Goal: Task Accomplishment & Management: Use online tool/utility

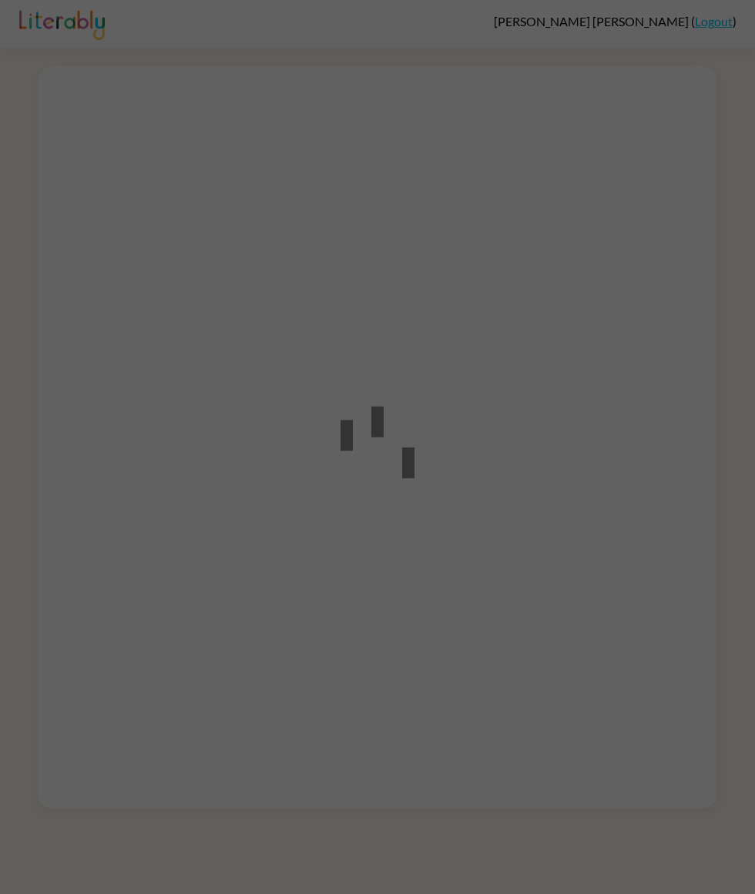
click at [434, 640] on div at bounding box center [377, 447] width 755 height 894
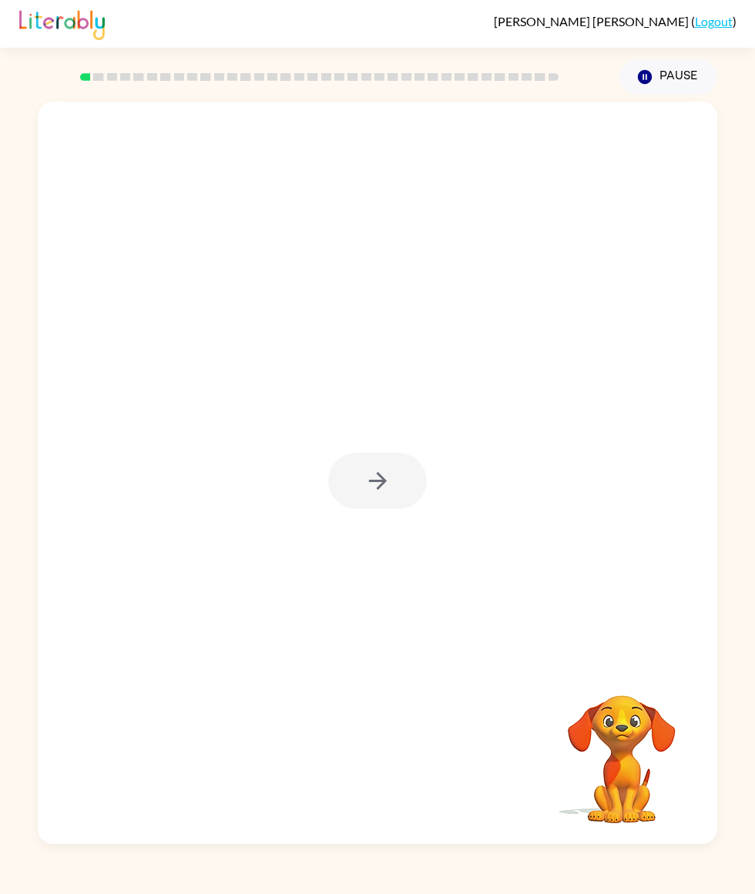
click at [388, 509] on div at bounding box center [377, 481] width 99 height 56
click at [377, 504] on button "button" at bounding box center [377, 481] width 99 height 56
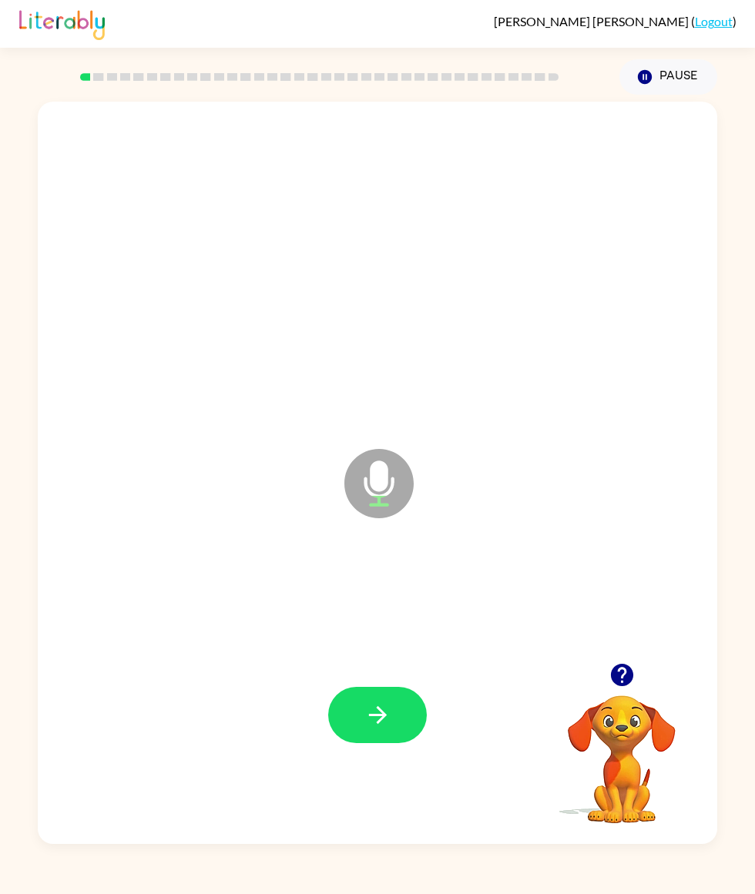
click at [393, 743] on button "button" at bounding box center [377, 715] width 99 height 56
click at [374, 728] on icon "button" at bounding box center [377, 714] width 27 height 27
click at [384, 743] on button "button" at bounding box center [377, 715] width 99 height 56
click at [360, 743] on button "button" at bounding box center [377, 715] width 99 height 56
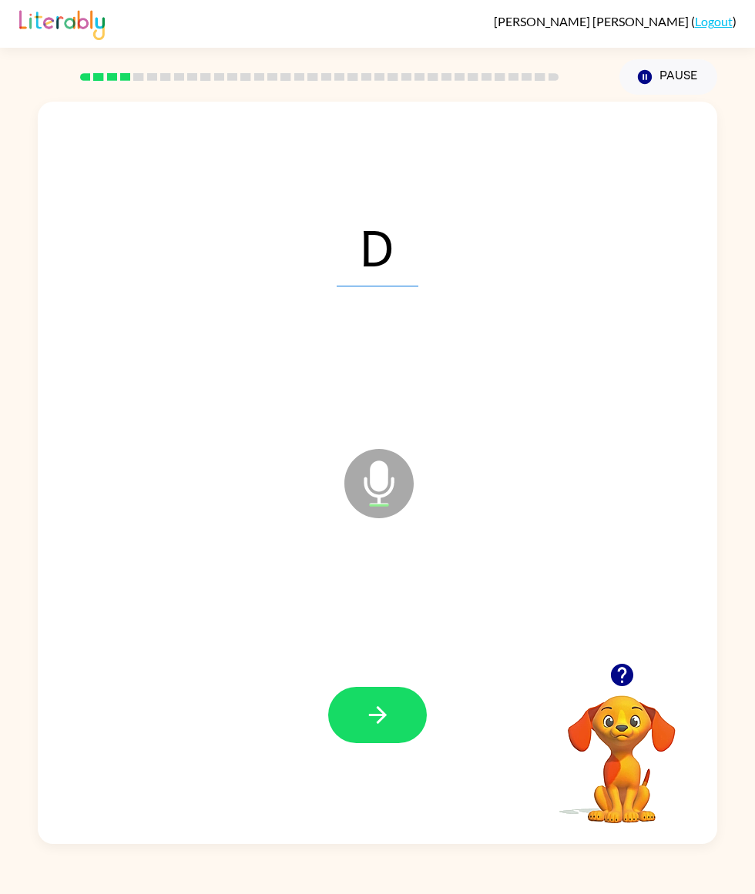
click at [379, 728] on icon "button" at bounding box center [377, 714] width 27 height 27
click at [373, 728] on icon "button" at bounding box center [377, 714] width 27 height 27
click at [377, 728] on icon "button" at bounding box center [377, 714] width 27 height 27
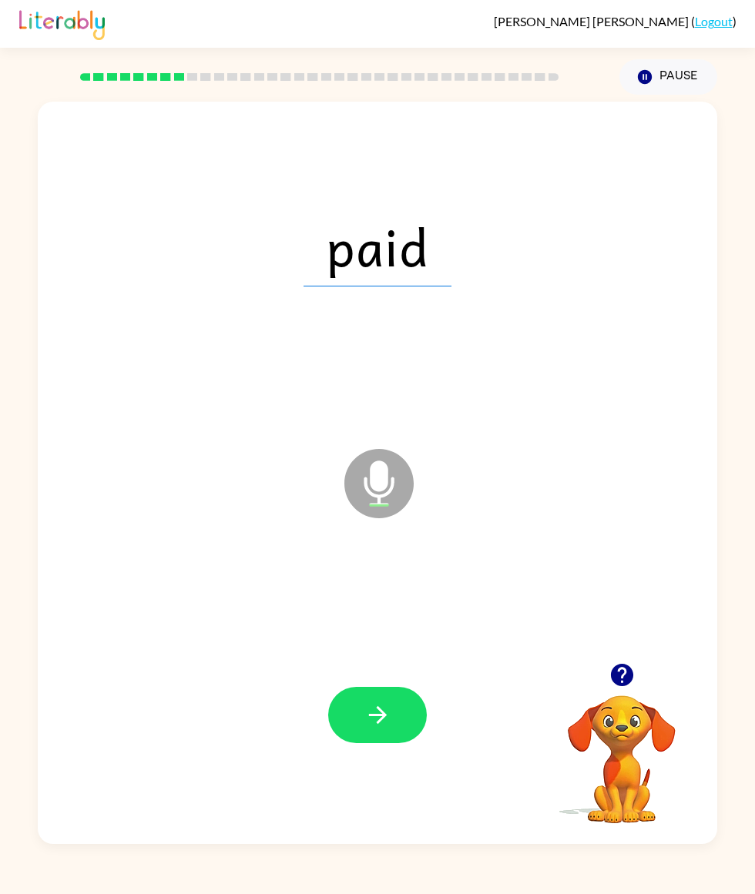
click at [346, 743] on button "button" at bounding box center [377, 715] width 99 height 56
click at [394, 743] on button "button" at bounding box center [377, 715] width 99 height 56
click at [364, 728] on icon "button" at bounding box center [377, 714] width 27 height 27
click at [253, 829] on div at bounding box center [377, 715] width 648 height 227
click at [361, 743] on button "button" at bounding box center [377, 715] width 99 height 56
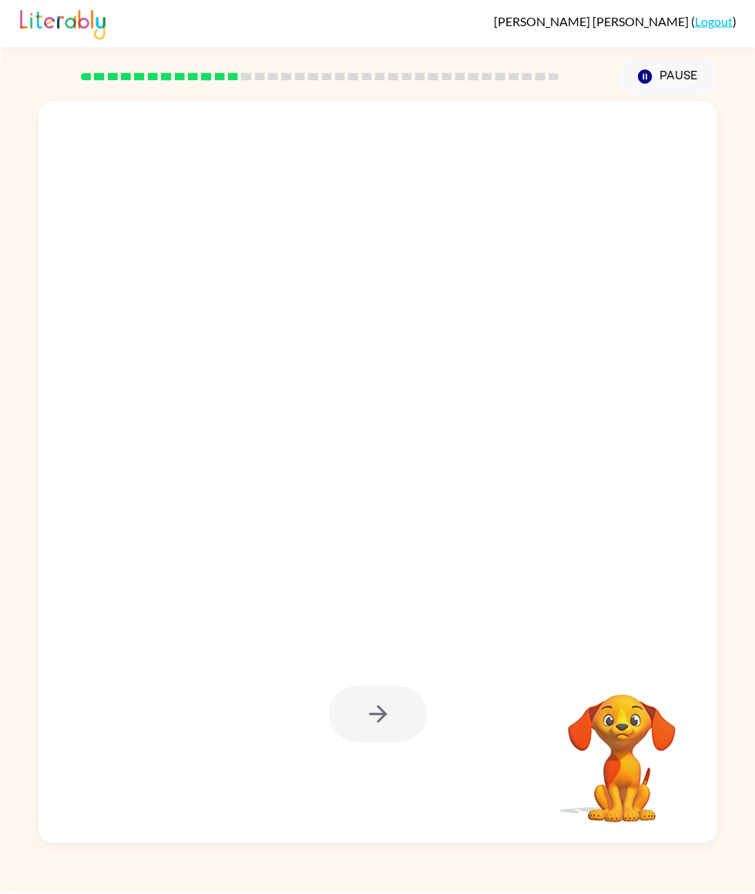
scroll to position [0, 0]
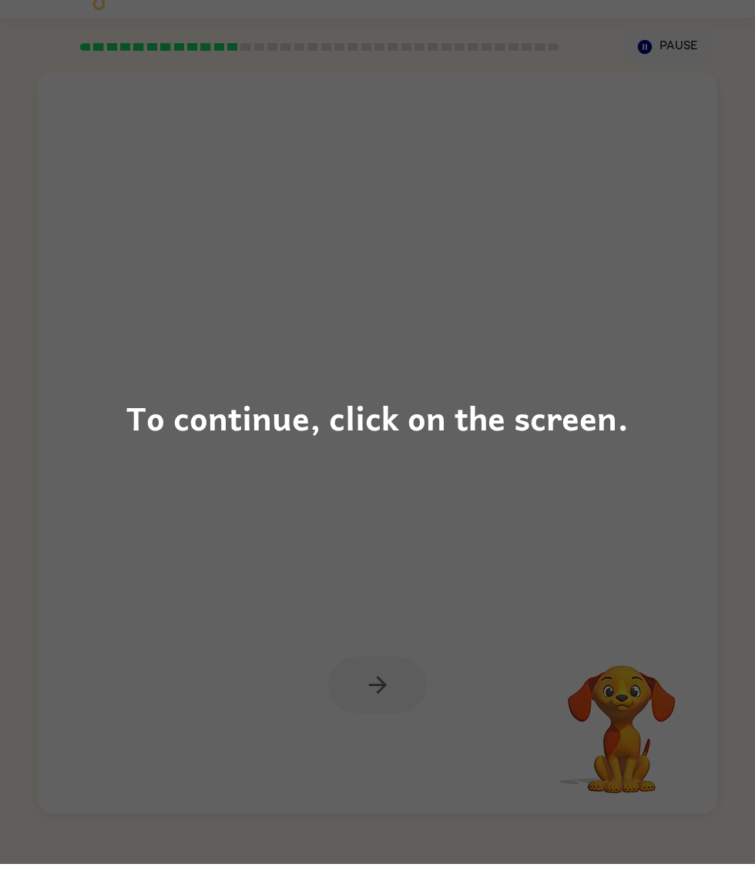
click at [373, 710] on div "To continue, click on the screen." at bounding box center [377, 447] width 755 height 894
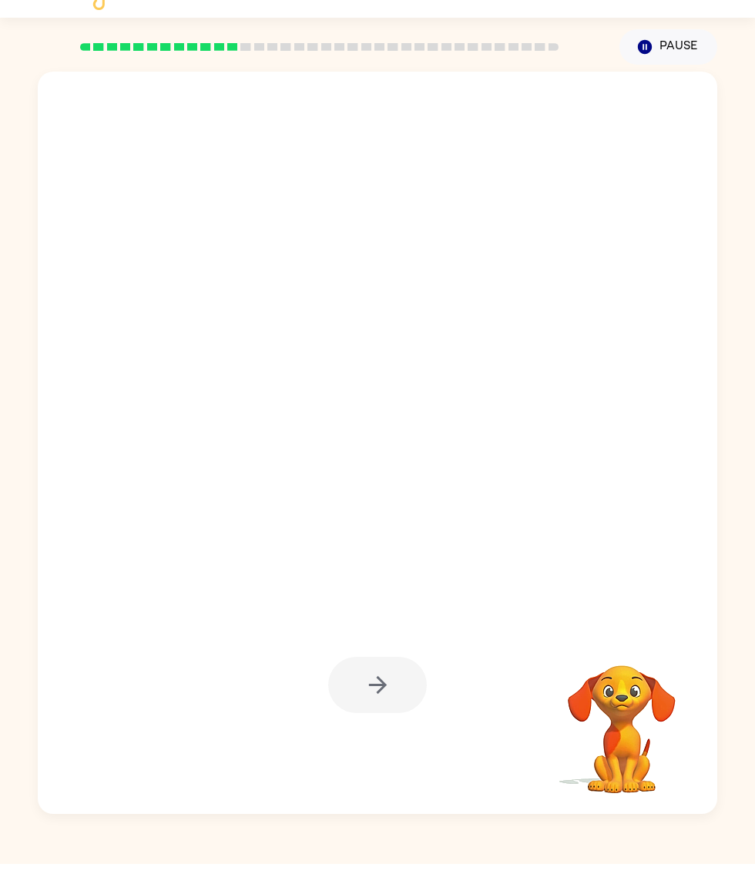
scroll to position [73, 0]
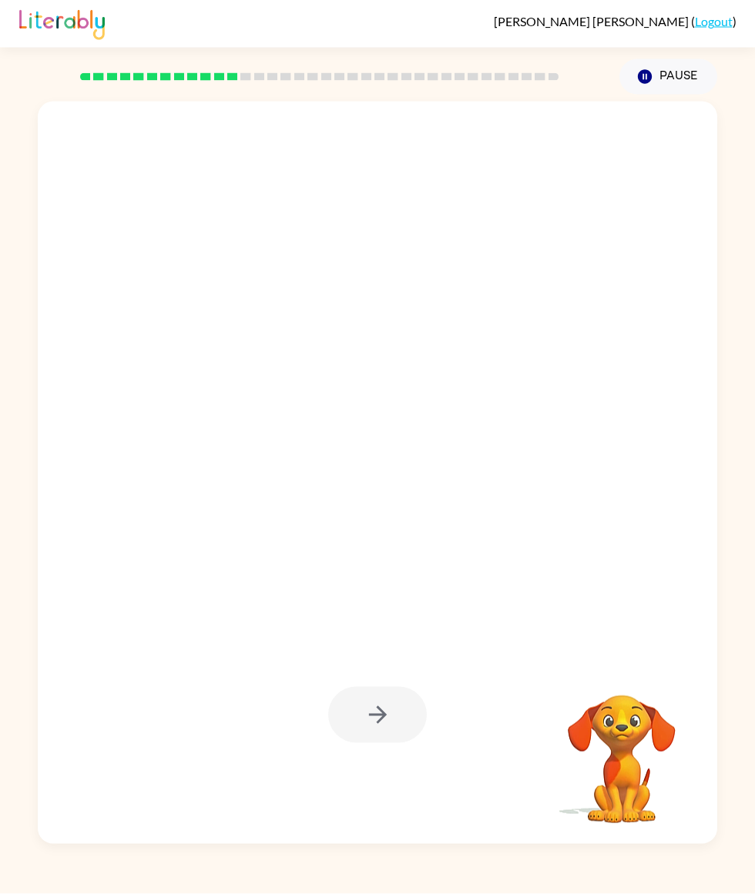
click at [373, 710] on div at bounding box center [377, 715] width 99 height 56
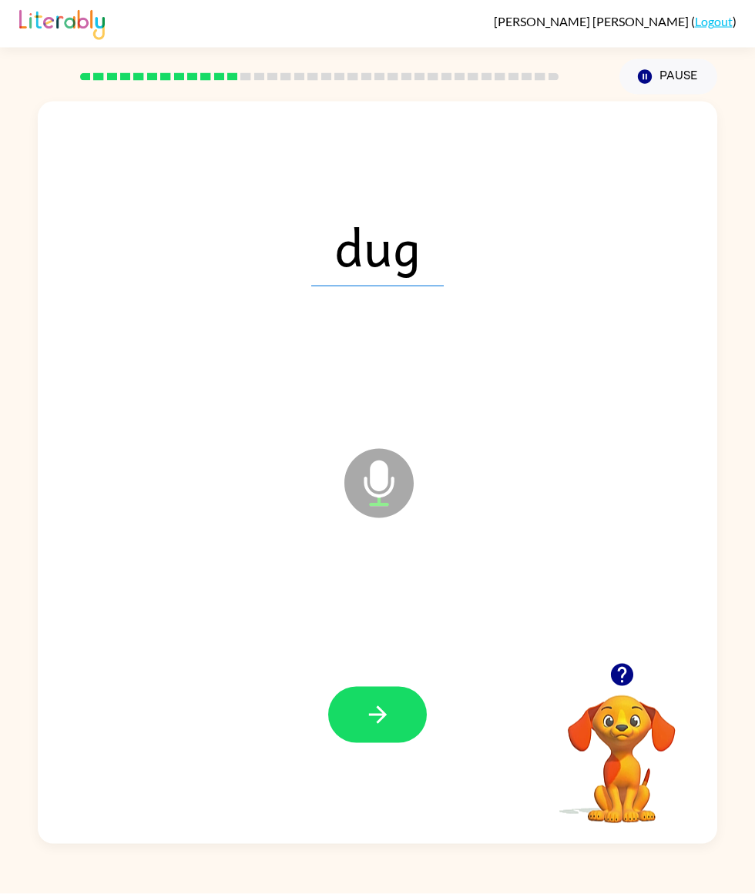
click at [389, 712] on icon "button" at bounding box center [377, 714] width 27 height 27
click at [410, 710] on button "button" at bounding box center [377, 715] width 99 height 56
click at [410, 705] on button "button" at bounding box center [377, 715] width 99 height 56
click at [754, 336] on div "belt Microphone The Microphone is here when it is your turn to talk Your browse…" at bounding box center [377, 469] width 755 height 749
click at [384, 706] on icon "button" at bounding box center [377, 715] width 18 height 18
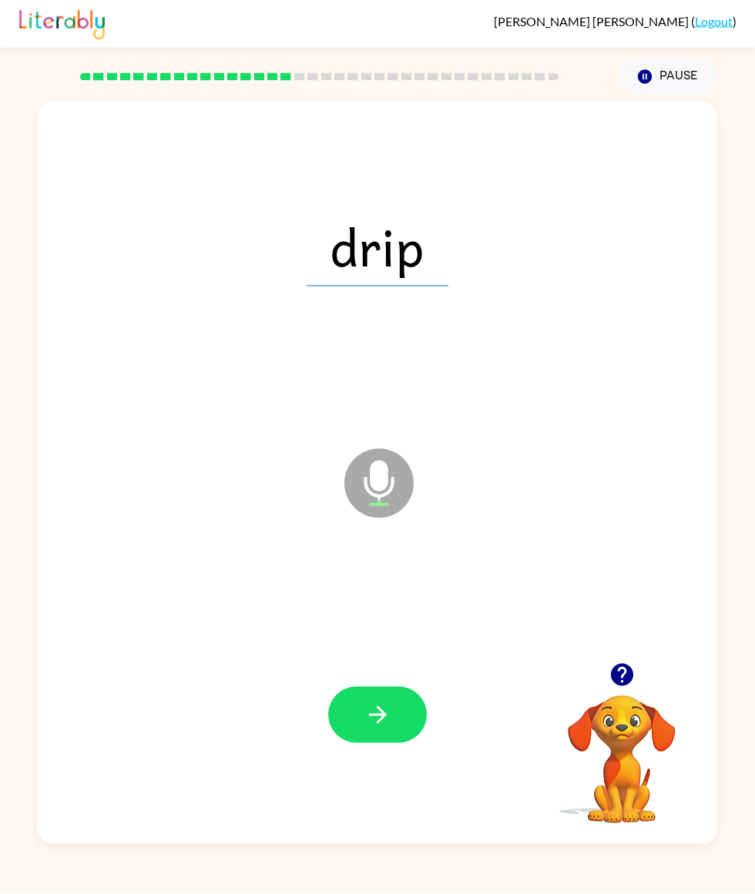
click at [423, 708] on button "button" at bounding box center [377, 715] width 99 height 56
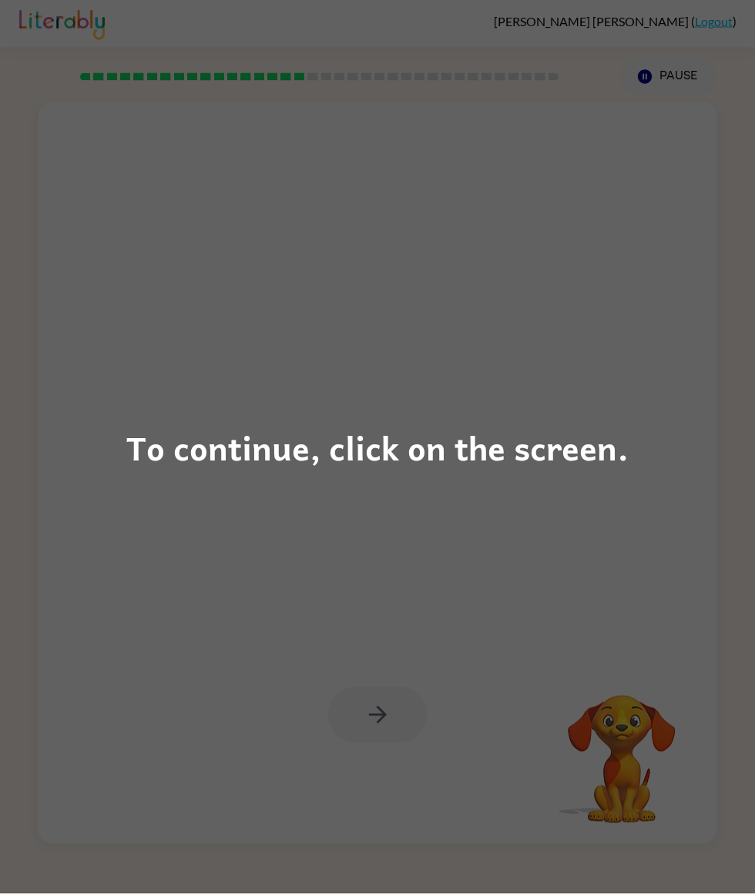
click at [393, 701] on div "To continue, click on the screen." at bounding box center [377, 447] width 755 height 894
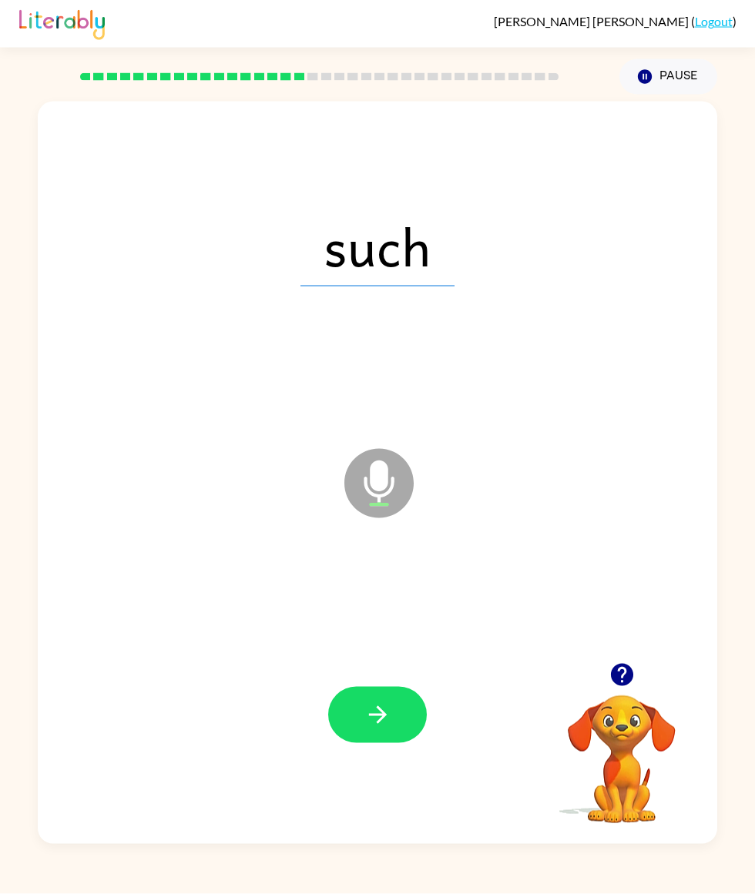
click at [366, 701] on icon "button" at bounding box center [377, 714] width 27 height 27
click at [410, 717] on button "button" at bounding box center [377, 715] width 99 height 56
click at [363, 711] on button "button" at bounding box center [377, 715] width 99 height 56
click at [382, 668] on div at bounding box center [377, 715] width 648 height 227
click at [389, 687] on button "button" at bounding box center [377, 715] width 99 height 56
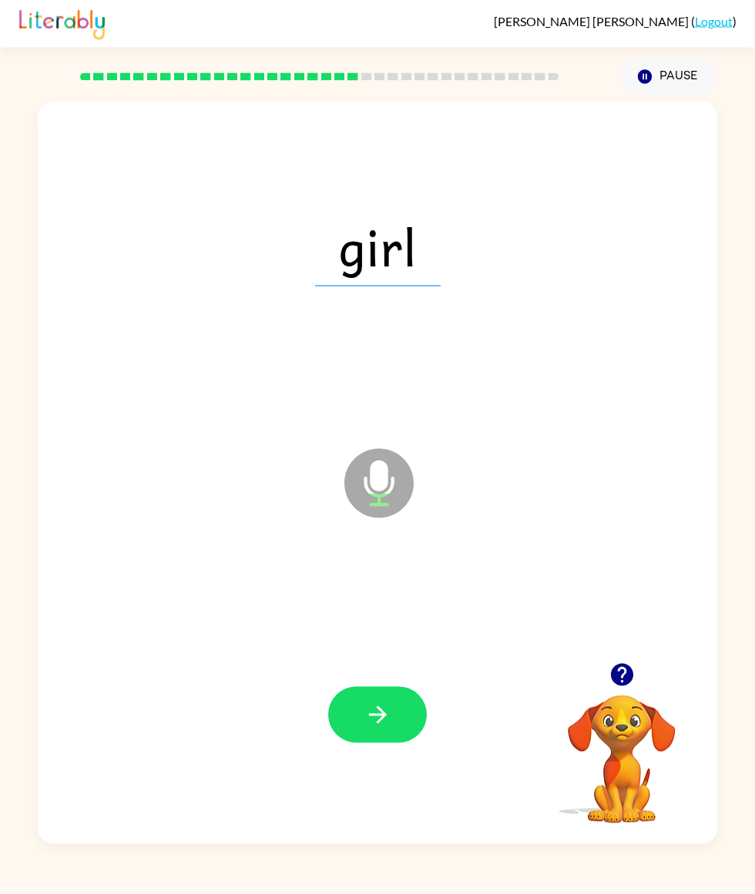
click at [406, 713] on button "button" at bounding box center [377, 715] width 99 height 56
click at [386, 701] on icon "button" at bounding box center [377, 714] width 27 height 27
click at [341, 710] on button "button" at bounding box center [377, 715] width 99 height 56
click at [389, 710] on icon "button" at bounding box center [377, 714] width 27 height 27
click at [414, 699] on button "button" at bounding box center [377, 715] width 99 height 56
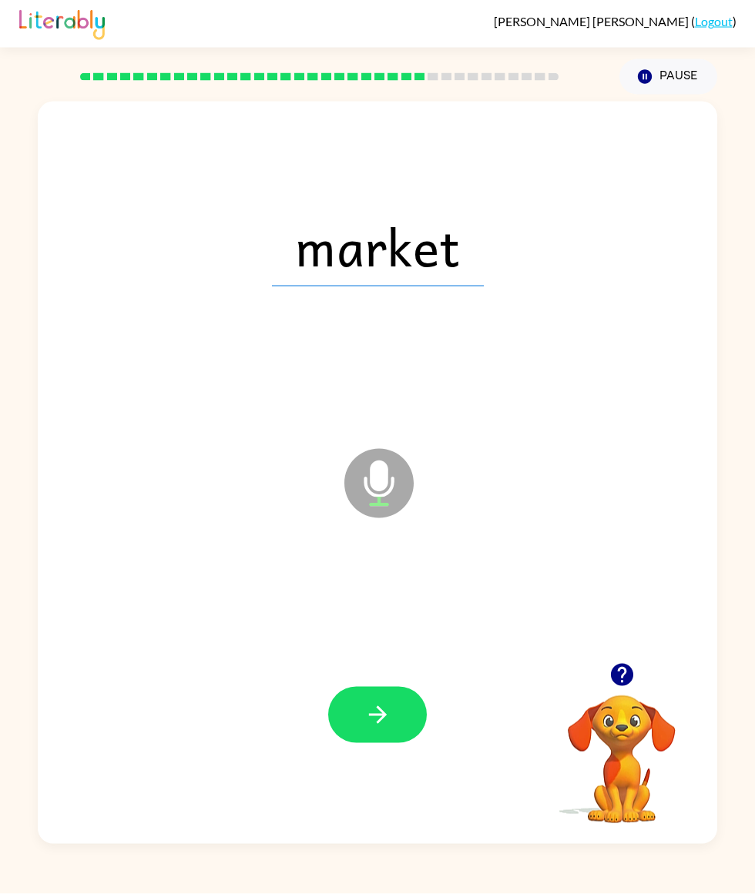
click at [403, 707] on button "button" at bounding box center [377, 715] width 99 height 56
click at [409, 704] on button "button" at bounding box center [377, 715] width 99 height 56
click at [371, 725] on button "button" at bounding box center [377, 715] width 99 height 56
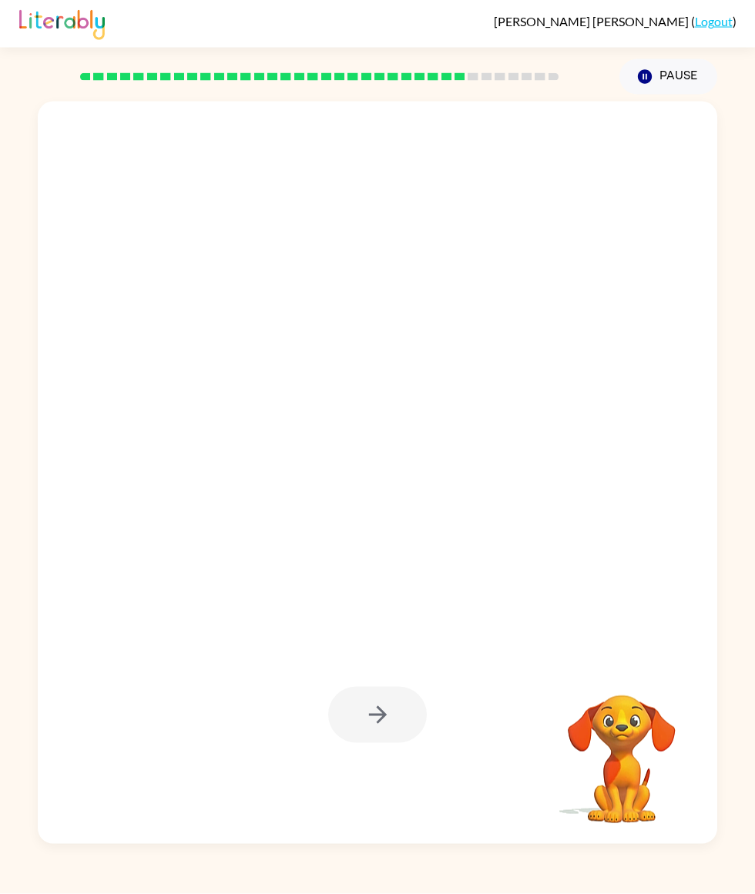
click at [420, 687] on div at bounding box center [377, 715] width 99 height 56
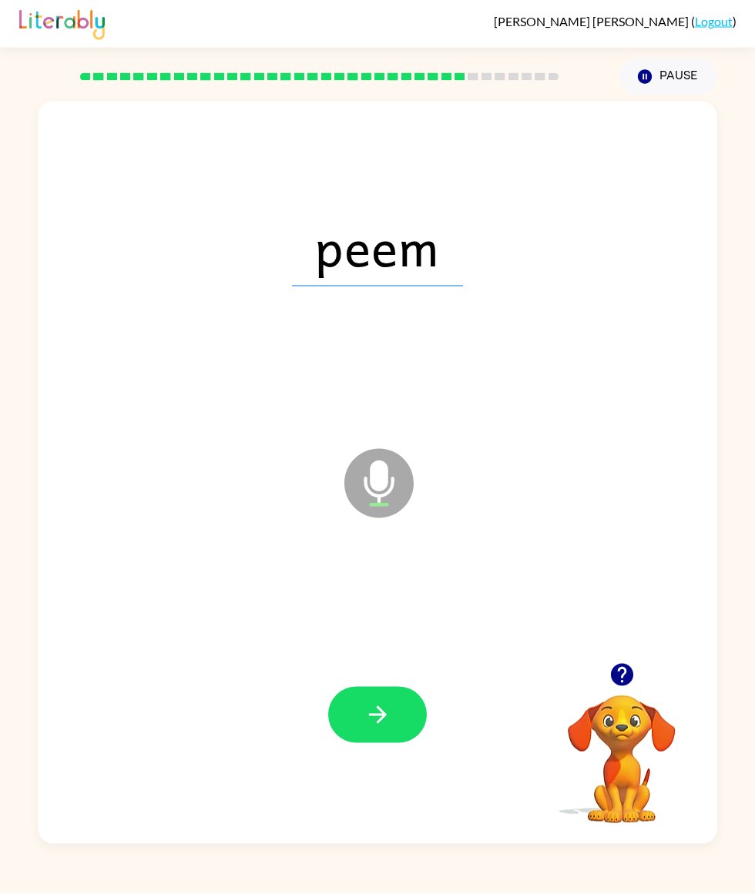
click at [387, 687] on button "button" at bounding box center [377, 715] width 99 height 56
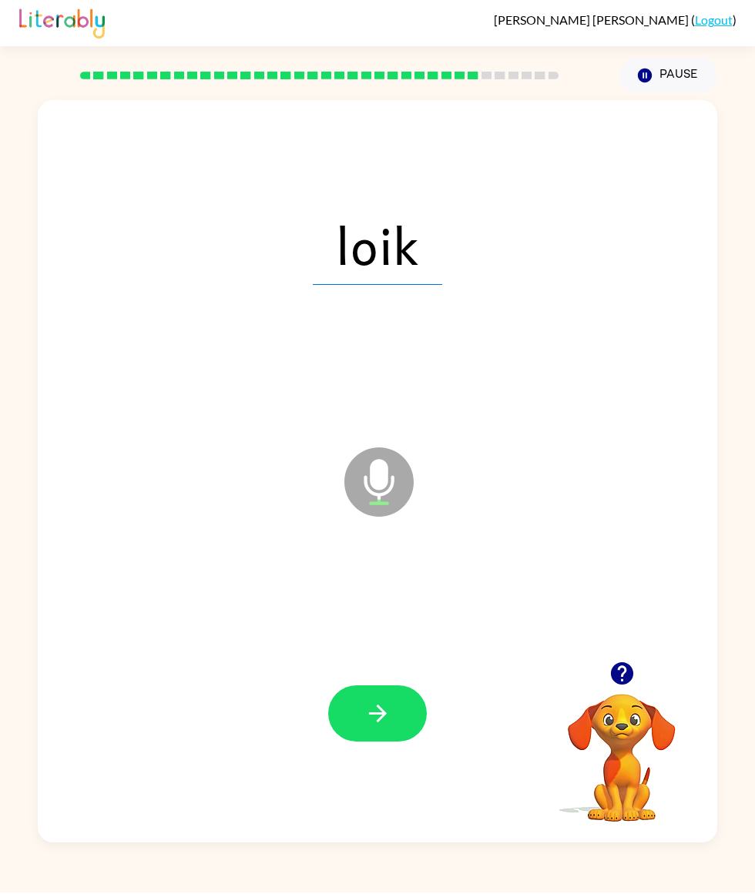
scroll to position [74, 0]
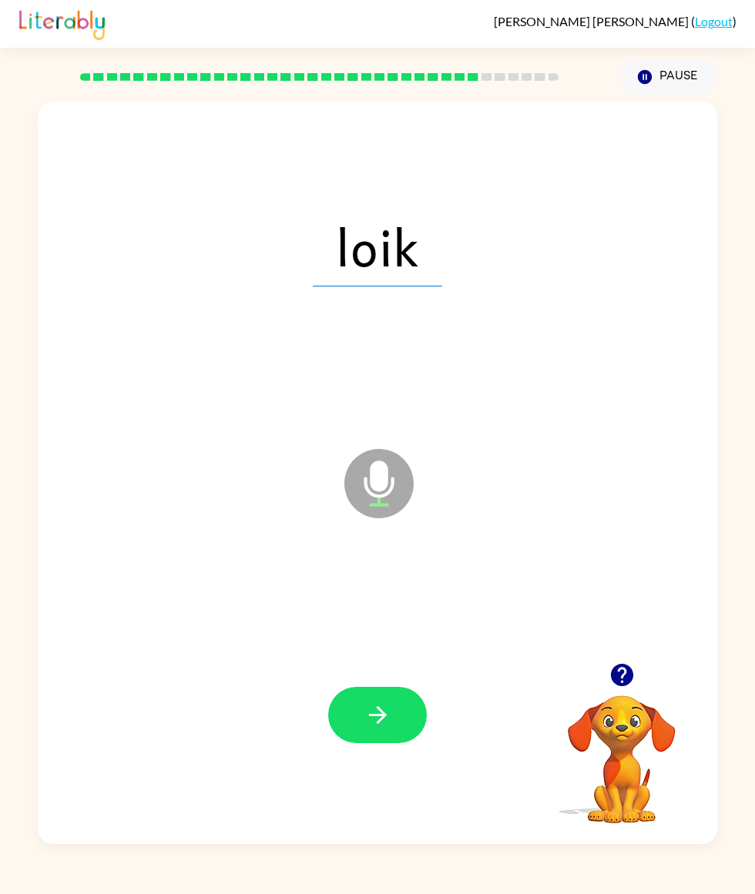
click at [382, 701] on icon "button" at bounding box center [377, 714] width 27 height 27
click at [343, 701] on button "button" at bounding box center [377, 715] width 99 height 56
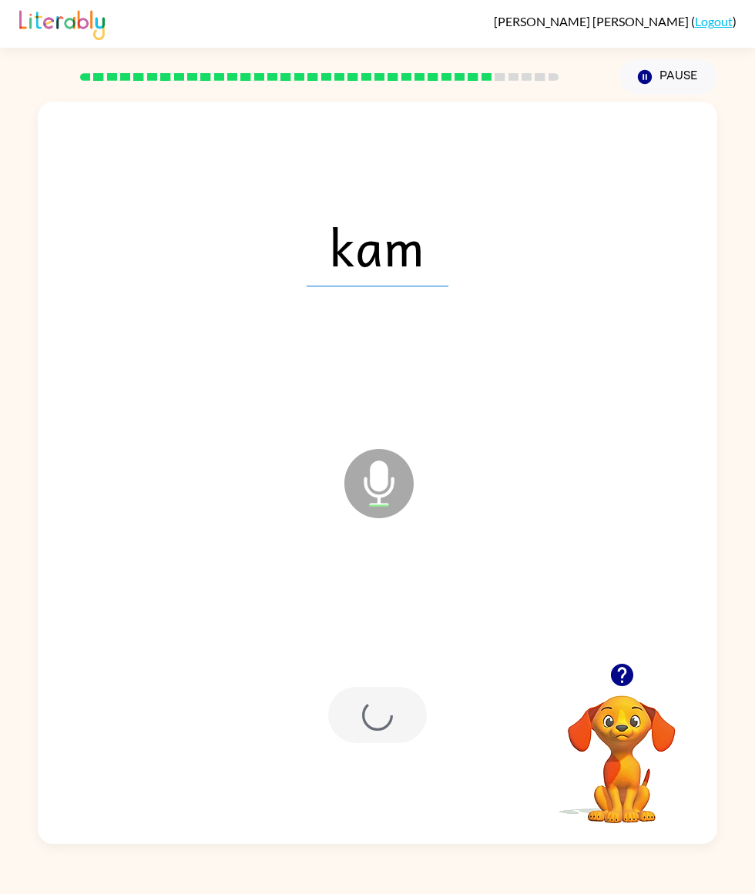
click at [393, 748] on div at bounding box center [377, 715] width 648 height 227
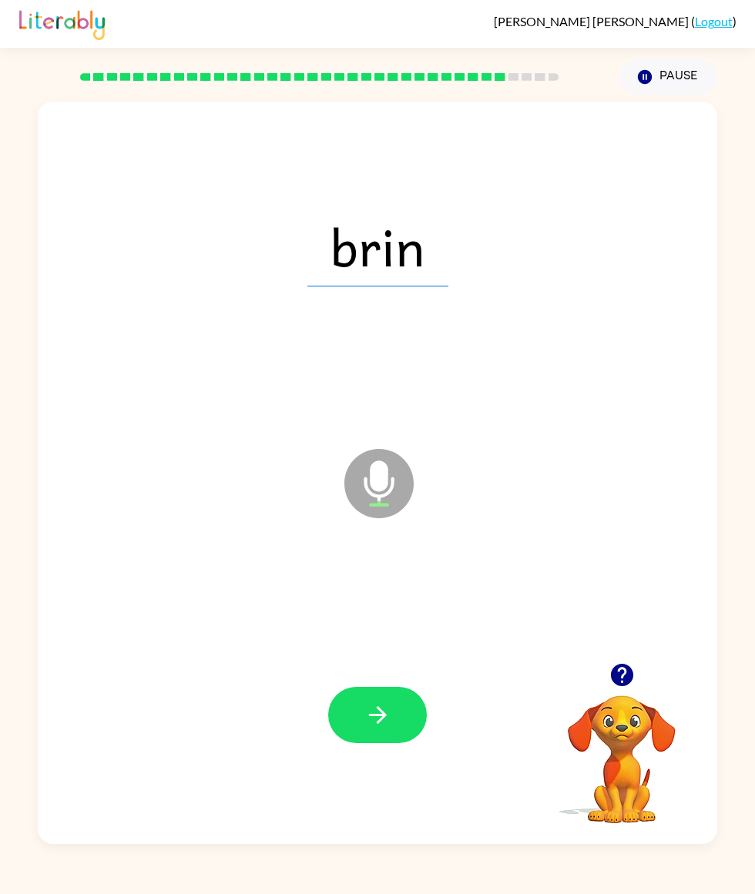
click at [383, 653] on div at bounding box center [377, 715] width 648 height 227
click at [384, 708] on icon "button" at bounding box center [377, 714] width 27 height 27
click at [382, 719] on button "button" at bounding box center [377, 715] width 99 height 56
click at [398, 710] on button "button" at bounding box center [377, 715] width 99 height 56
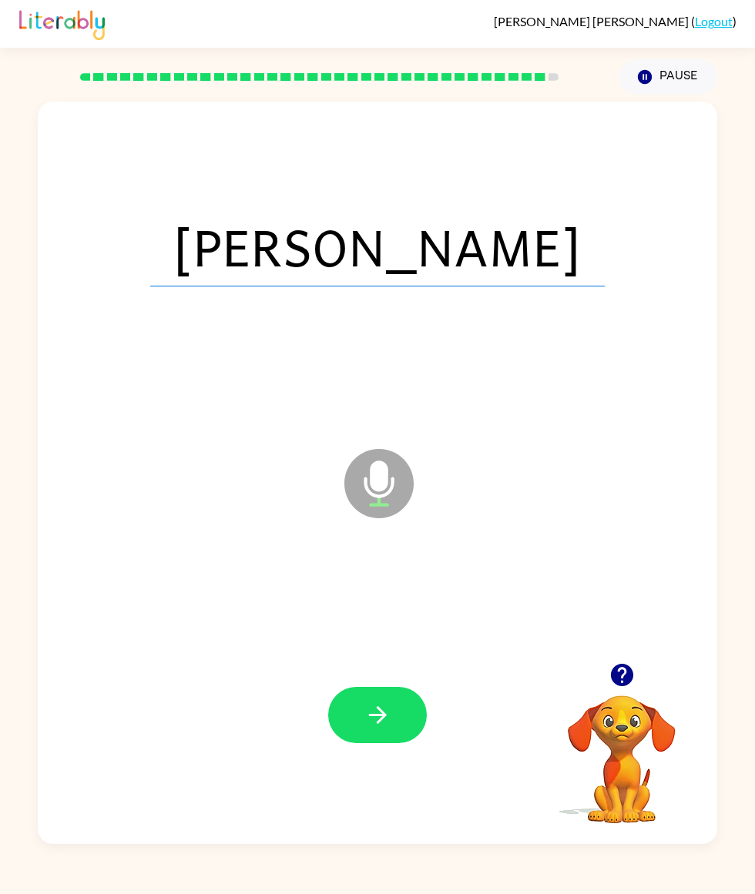
scroll to position [73, 0]
click at [376, 745] on div at bounding box center [377, 715] width 648 height 227
click at [370, 701] on icon "button" at bounding box center [377, 714] width 27 height 27
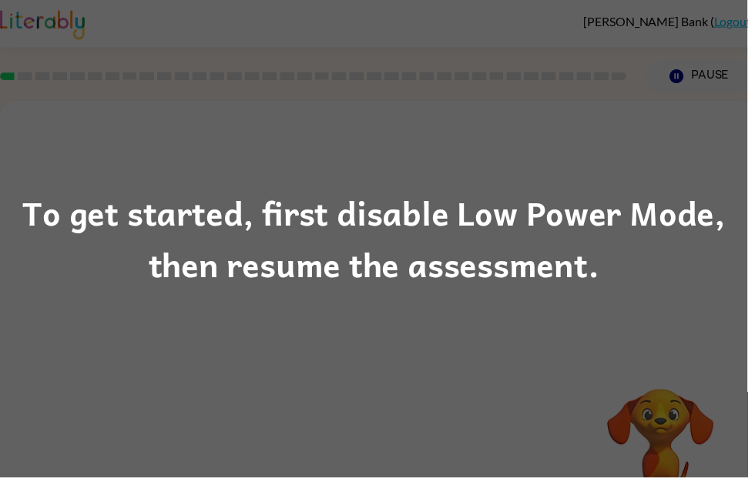
click at [388, 234] on div "To get started, first disable Low Power Mode, then resume the assessment." at bounding box center [377, 241] width 755 height 105
click at [472, 212] on div "To get started, first disable Low Power Mode, then resume the assessment." at bounding box center [377, 241] width 755 height 105
click at [400, 220] on div "To get started, first disable Low Power Mode, then resume the assessment." at bounding box center [377, 241] width 755 height 105
click at [426, 242] on div "To get started, first disable Low Power Mode, then resume the assessment." at bounding box center [377, 241] width 755 height 105
click at [412, 270] on div "To get started, first disable Low Power Mode, then resume the assessment." at bounding box center [377, 241] width 755 height 105
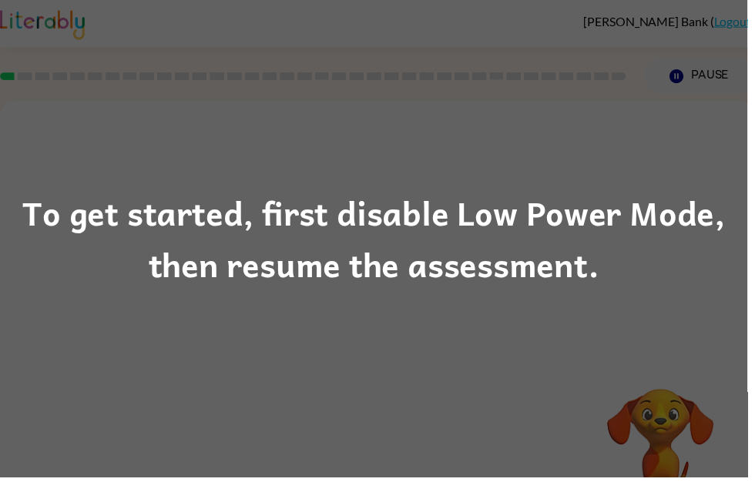
click at [424, 226] on div "To get started, first disable Low Power Mode, then resume the assessment." at bounding box center [377, 241] width 755 height 105
click at [99, 233] on div "To get started, first disable Low Power Mode, then resume the assessment." at bounding box center [377, 241] width 755 height 105
click at [113, 226] on div "To get started, first disable Low Power Mode, then resume the assessment." at bounding box center [377, 241] width 755 height 105
click at [159, 220] on div "To get started, first disable Low Power Mode, then resume the assessment." at bounding box center [377, 241] width 755 height 105
click at [281, 251] on div "To get started, first disable Low Power Mode, then resume the assessment." at bounding box center [377, 241] width 755 height 105
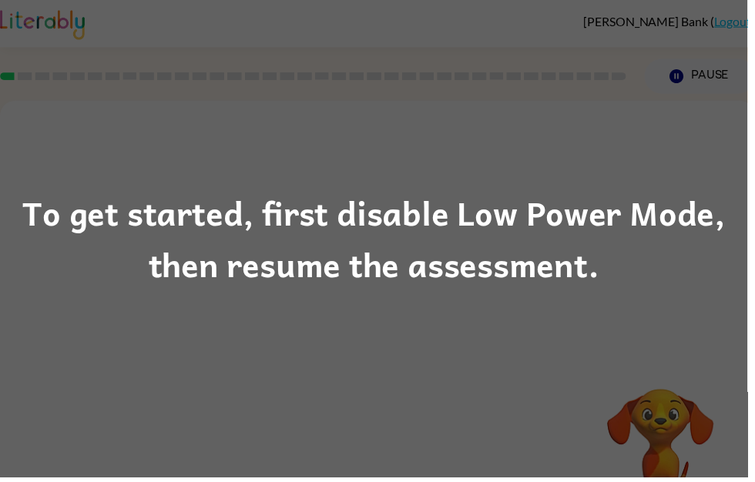
click at [350, 256] on div "To get started, first disable Low Power Mode, then resume the assessment." at bounding box center [377, 241] width 755 height 105
click at [416, 244] on div "To get started, first disable Low Power Mode, then resume the assessment." at bounding box center [377, 241] width 755 height 105
click at [475, 243] on div "To get started, first disable Low Power Mode, then resume the assessment." at bounding box center [377, 241] width 755 height 105
click at [383, 256] on div "To get started, first disable Low Power Mode, then resume the assessment." at bounding box center [377, 241] width 755 height 105
click at [458, 212] on div "To get started, first disable Low Power Mode, then resume the assessment." at bounding box center [377, 241] width 755 height 105
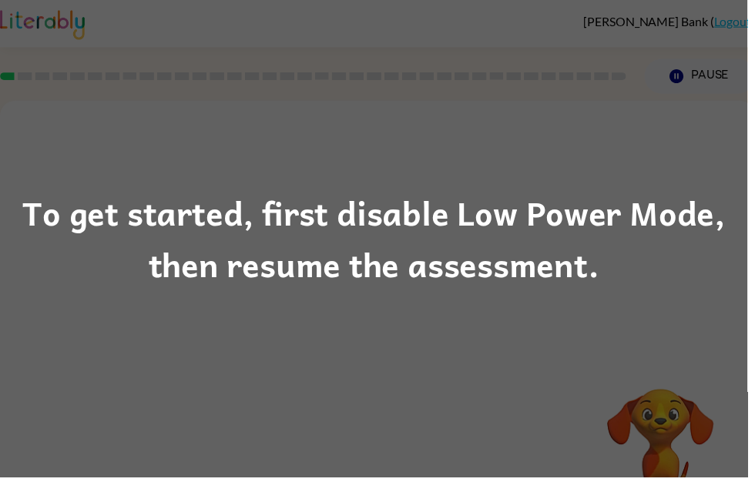
click at [452, 262] on div "To get started, first disable Low Power Mode, then resume the assessment." at bounding box center [377, 241] width 755 height 105
click at [377, 239] on div "To get started, first disable Low Power Mode, then resume the assessment." at bounding box center [377, 241] width 755 height 105
click at [387, 263] on div "To get started, first disable Low Power Mode, then resume the assessment." at bounding box center [377, 241] width 755 height 105
click at [416, 226] on div "To get started, first disable Low Power Mode, then resume the assessment." at bounding box center [377, 241] width 755 height 105
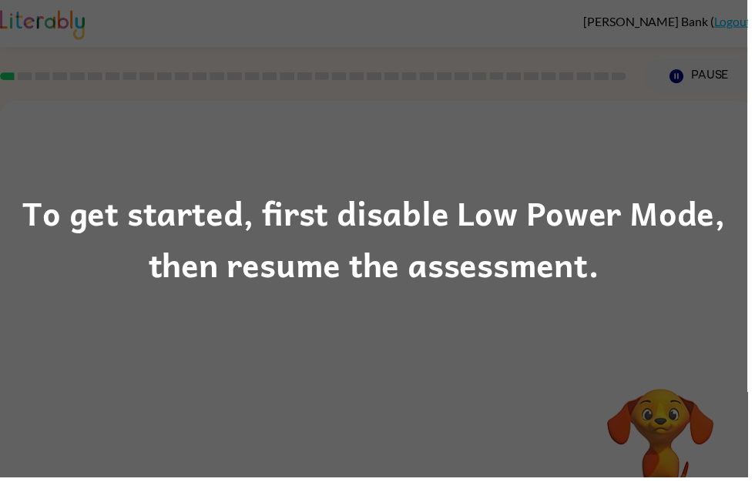
click at [416, 226] on div "To get started, first disable Low Power Mode, then resume the assessment." at bounding box center [377, 241] width 755 height 105
click at [402, 254] on div "To get started, first disable Low Power Mode, then resume the assessment." at bounding box center [377, 241] width 755 height 105
click at [417, 244] on div "To get started, first disable Low Power Mode, then resume the assessment." at bounding box center [377, 241] width 755 height 105
click at [420, 242] on div "To get started, first disable Low Power Mode, then resume the assessment." at bounding box center [377, 241] width 755 height 105
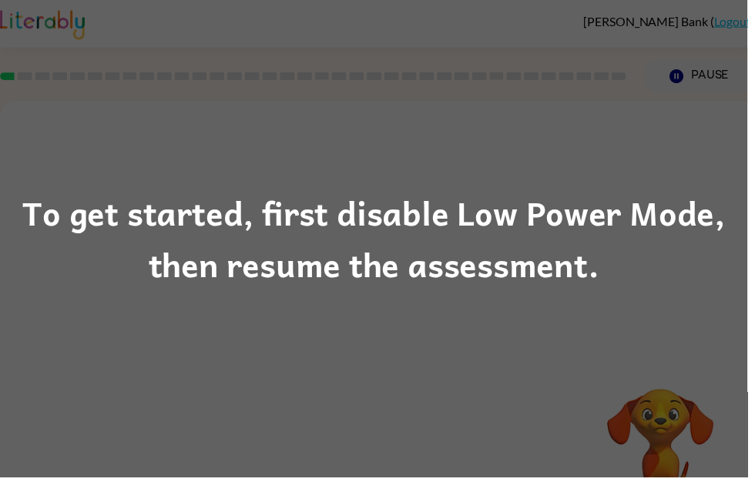
click at [419, 241] on div "To get started, first disable Low Power Mode, then resume the assessment." at bounding box center [377, 241] width 755 height 105
click at [428, 237] on div "To get started, first disable Low Power Mode, then resume the assessment." at bounding box center [377, 241] width 755 height 105
click at [380, 270] on div "To get started, first disable Low Power Mode, then resume the assessment." at bounding box center [377, 241] width 755 height 105
click at [380, 269] on div "To get started, first disable Low Power Mode, then resume the assessment." at bounding box center [377, 241] width 755 height 105
click at [353, 300] on div "To get started, first disable Low Power Mode, then resume the assessment." at bounding box center [377, 241] width 755 height 482
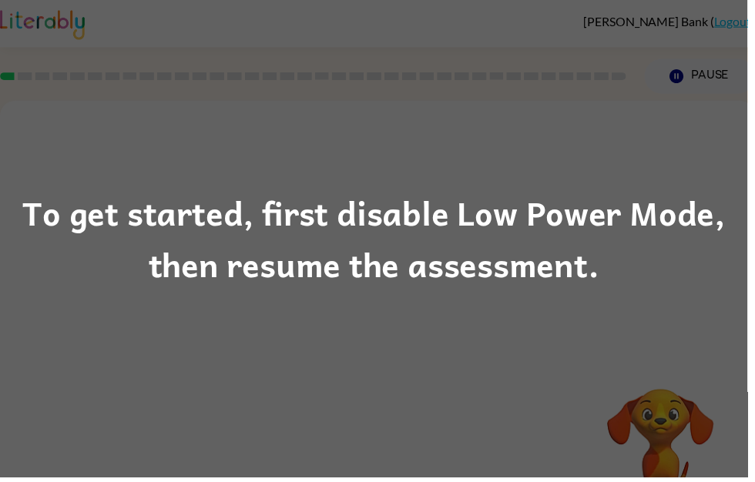
click at [114, 227] on div "To get started, first disable Low Power Mode, then resume the assessment." at bounding box center [377, 241] width 755 height 105
click at [571, 267] on div "To get started, first disable Low Power Mode, then resume the assessment." at bounding box center [377, 241] width 755 height 105
click at [535, 233] on div "To get started, first disable Low Power Mode, then resume the assessment." at bounding box center [377, 241] width 755 height 105
click at [497, 223] on div "To get started, first disable Low Power Mode, then resume the assessment." at bounding box center [377, 241] width 755 height 105
click at [438, 263] on div "To get started, first disable Low Power Mode, then resume the assessment." at bounding box center [377, 241] width 755 height 105
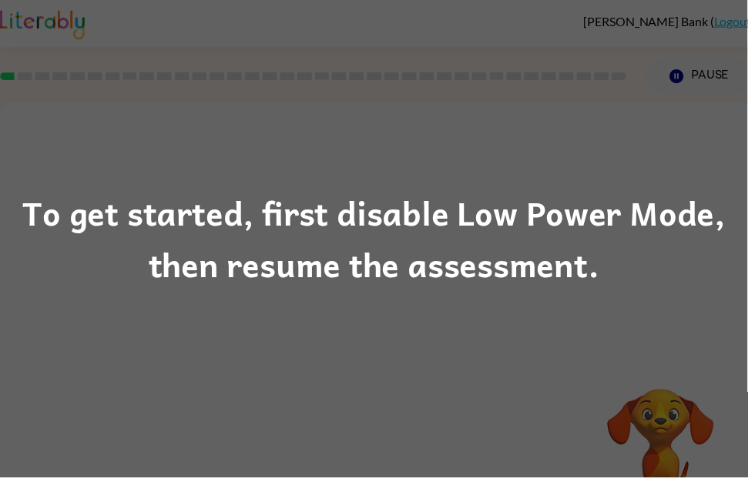
click at [407, 251] on div "To get started, first disable Low Power Mode, then resume the assessment." at bounding box center [377, 241] width 755 height 105
click at [396, 285] on div "To get started, first disable Low Power Mode, then resume the assessment." at bounding box center [377, 241] width 755 height 105
click at [395, 285] on div "To get started, first disable Low Power Mode, then resume the assessment." at bounding box center [377, 241] width 755 height 105
click at [421, 248] on div "To get started, first disable Low Power Mode, then resume the assessment." at bounding box center [377, 241] width 755 height 105
click at [420, 247] on div "To get started, first disable Low Power Mode, then resume the assessment." at bounding box center [377, 241] width 755 height 105
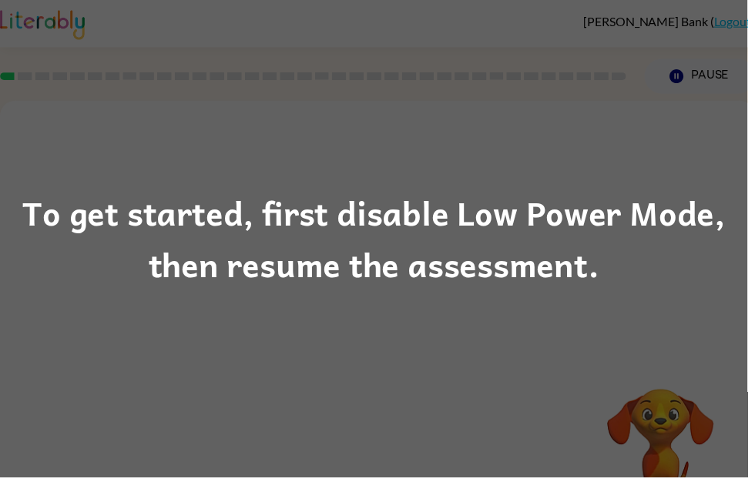
click at [330, 205] on div "To get started, first disable Low Power Mode, then resume the assessment." at bounding box center [377, 241] width 755 height 105
click at [321, 238] on div "To get started, first disable Low Power Mode, then resume the assessment." at bounding box center [377, 241] width 755 height 105
click at [360, 243] on div "To get started, first disable Low Power Mode, then resume the assessment." at bounding box center [377, 241] width 755 height 105
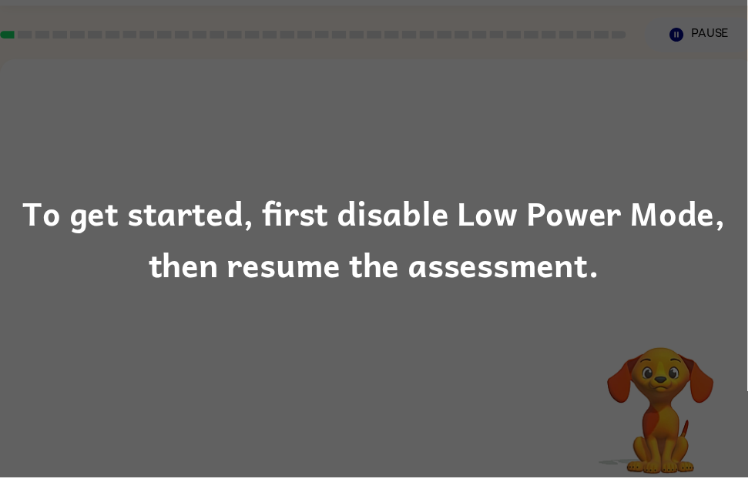
scroll to position [42, 0]
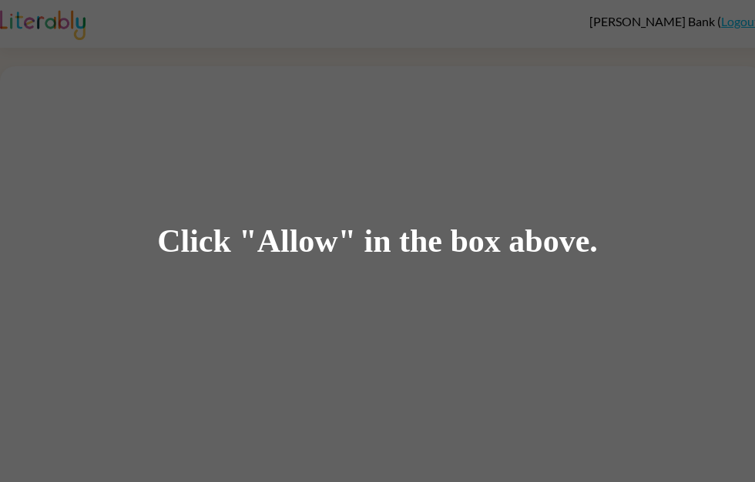
scroll to position [51, 0]
